Goal: Task Accomplishment & Management: Manage account settings

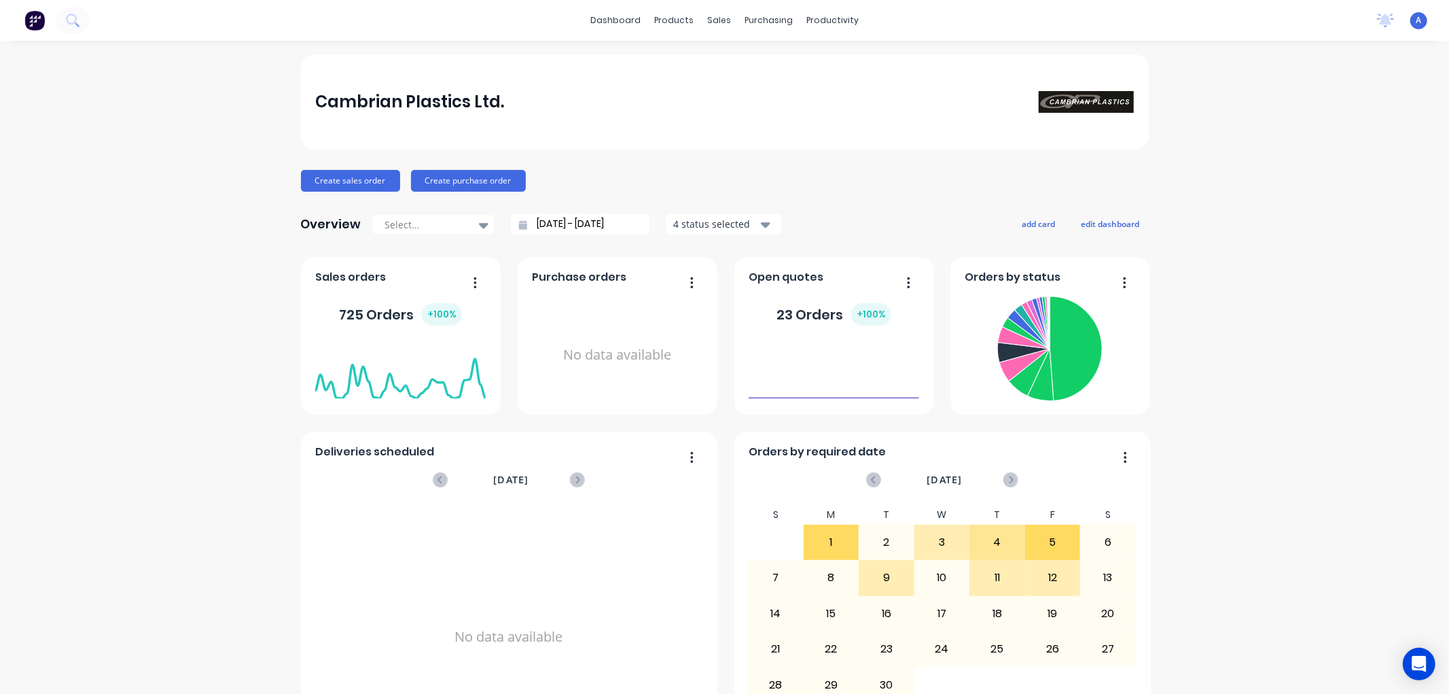
click at [1416, 19] on span "A" at bounding box center [1418, 20] width 5 height 12
click at [1296, 167] on div "Sign out" at bounding box center [1300, 170] width 37 height 12
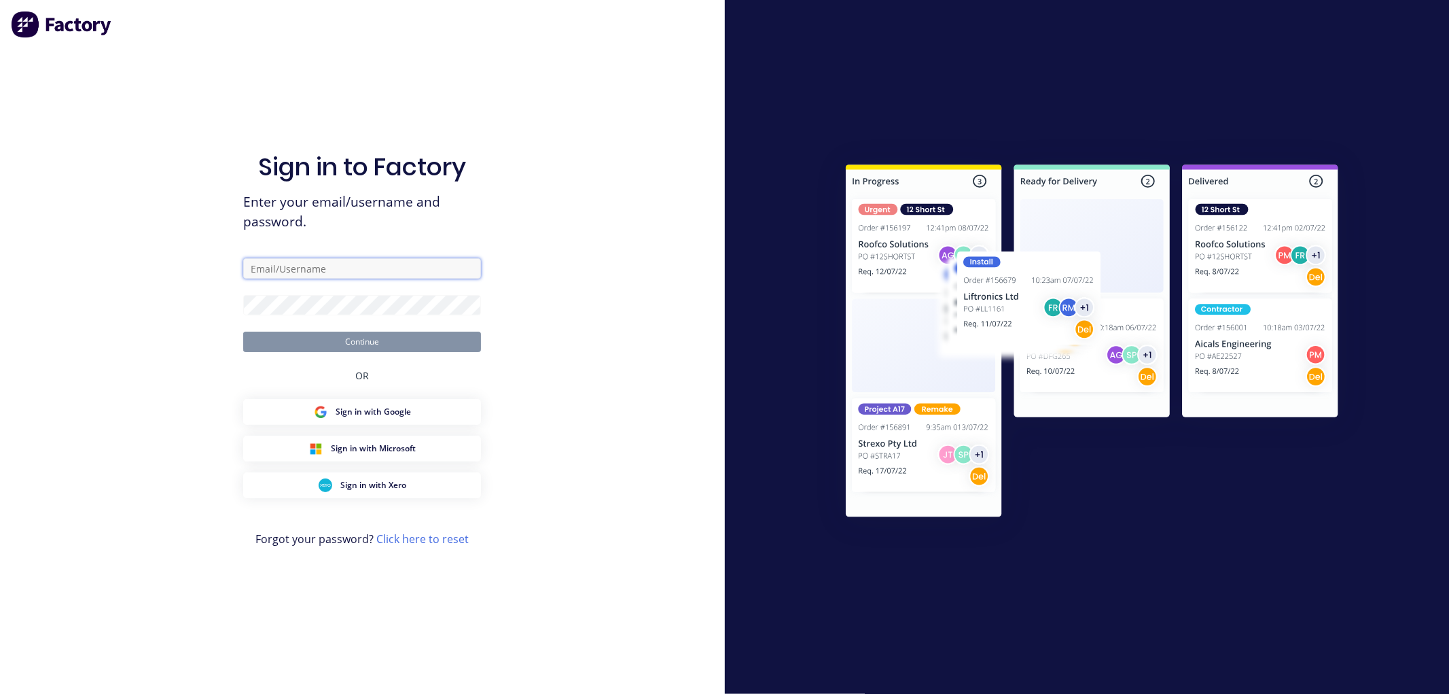
click at [308, 265] on input "text" at bounding box center [362, 268] width 238 height 20
type input "[EMAIL_ADDRESS][DOMAIN_NAME]"
click at [243, 332] on button "Continue" at bounding box center [362, 342] width 238 height 20
